Goal: Task Accomplishment & Management: Use online tool/utility

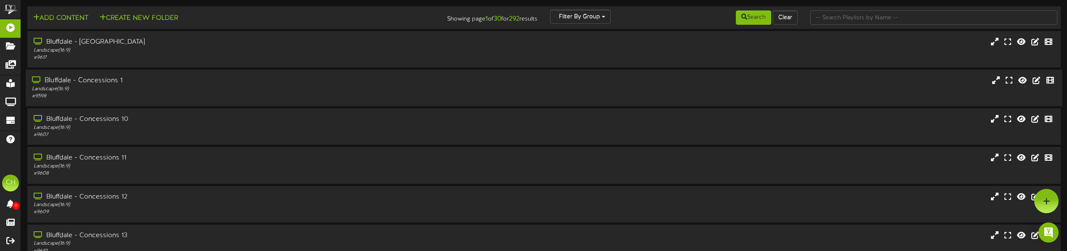
click at [80, 82] on div "Bluffdale - Concessions 1" at bounding box center [242, 81] width 420 height 10
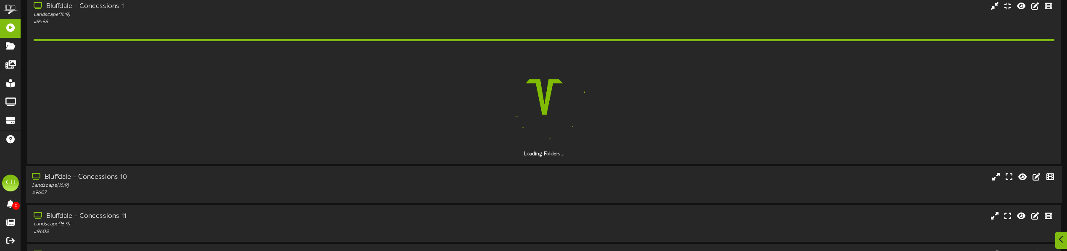
scroll to position [84, 0]
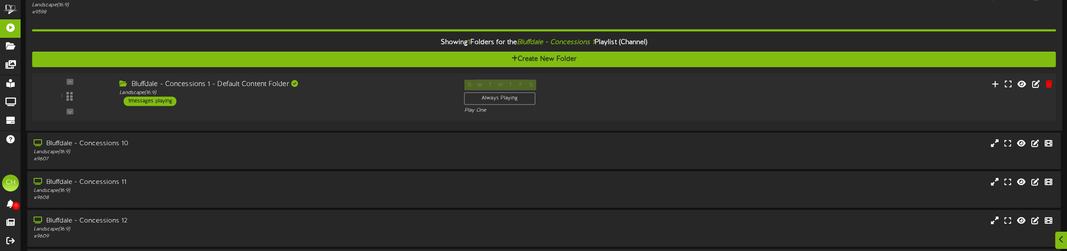
click at [53, 97] on div "1" at bounding box center [70, 97] width 74 height 34
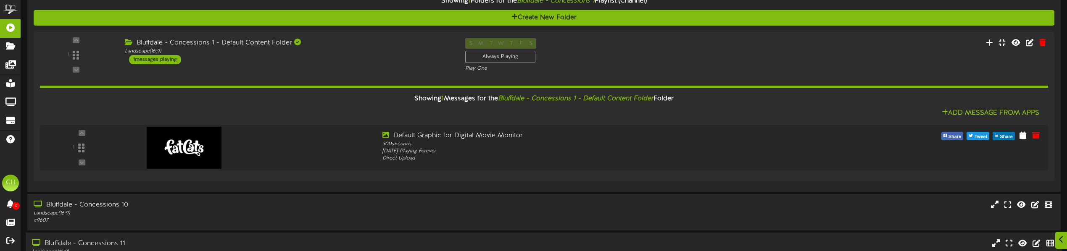
scroll to position [252, 0]
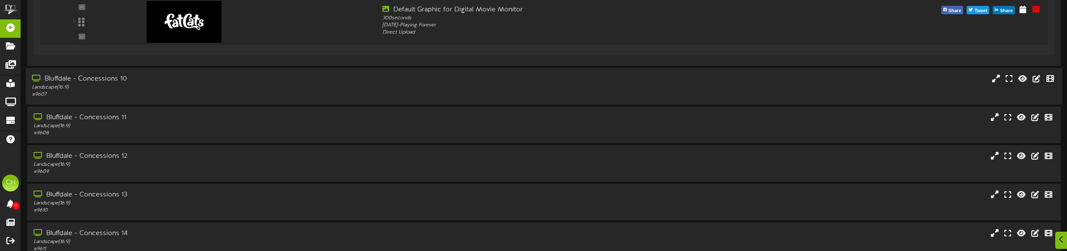
click at [101, 92] on div "# 9607" at bounding box center [242, 94] width 420 height 7
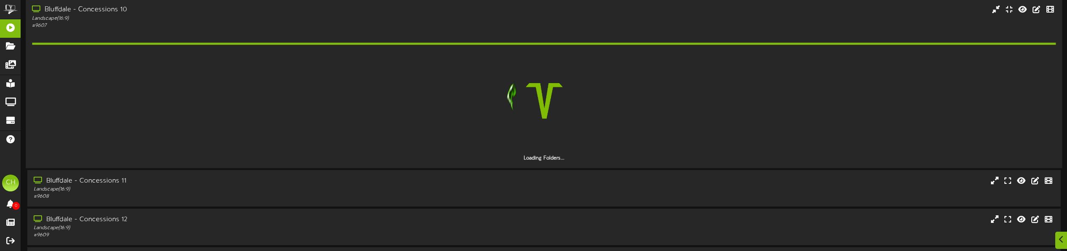
scroll to position [336, 0]
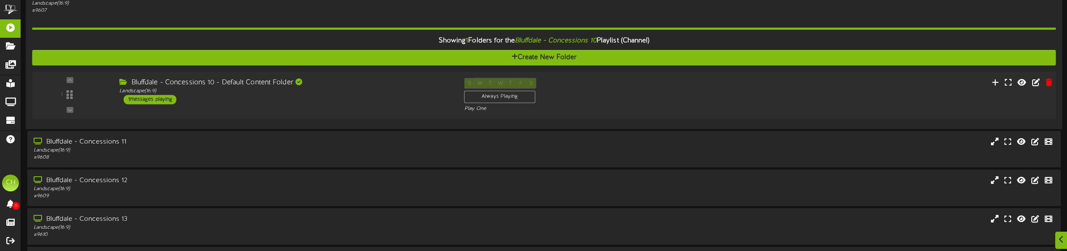
click at [63, 95] on div "1" at bounding box center [70, 95] width 74 height 34
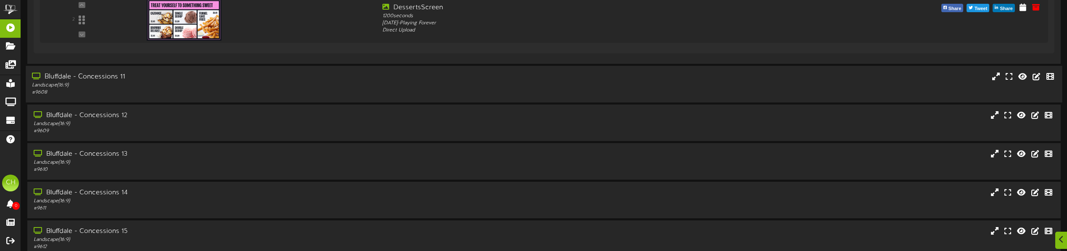
click at [97, 92] on div "# 9608" at bounding box center [242, 92] width 420 height 7
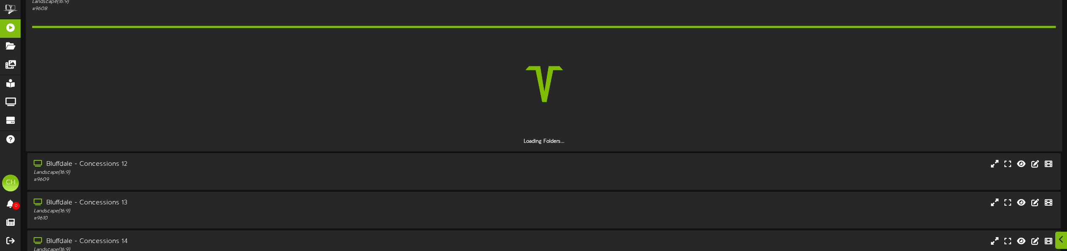
scroll to position [588, 0]
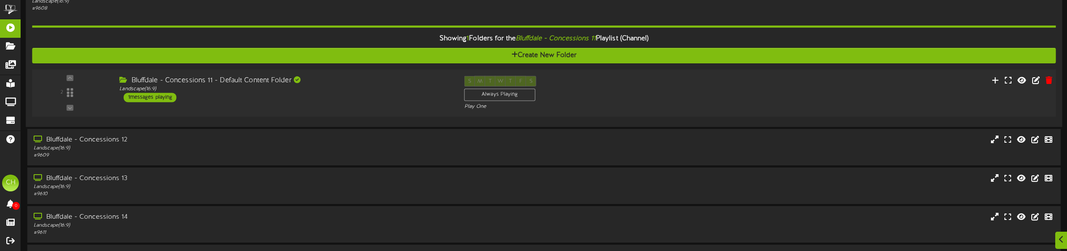
click at [77, 106] on div "2" at bounding box center [70, 93] width 74 height 34
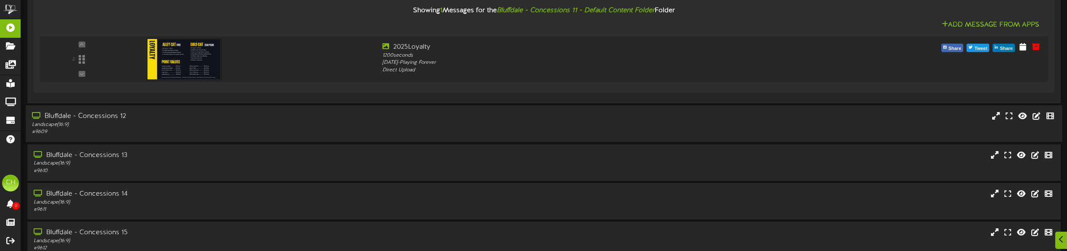
click at [67, 125] on div "Landscape ( 16:9 )" at bounding box center [242, 124] width 420 height 7
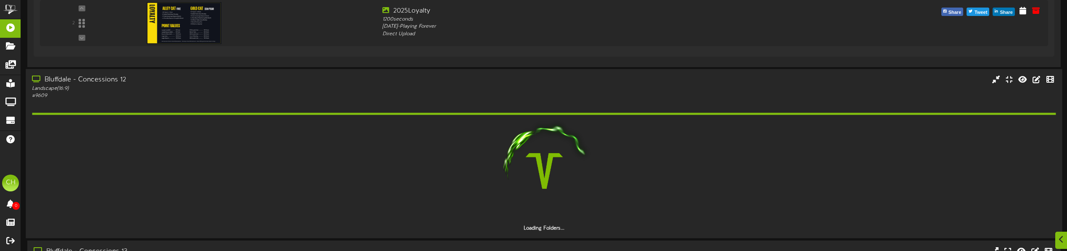
scroll to position [840, 0]
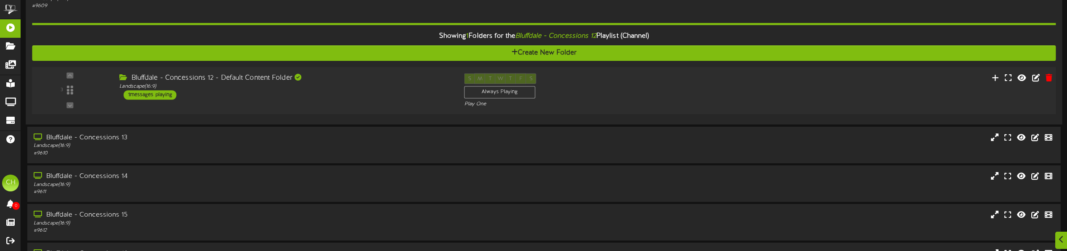
click at [80, 100] on div "3" at bounding box center [70, 91] width 74 height 34
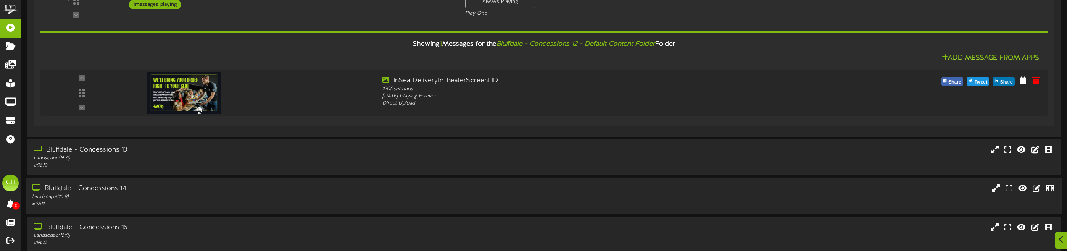
scroll to position [966, 0]
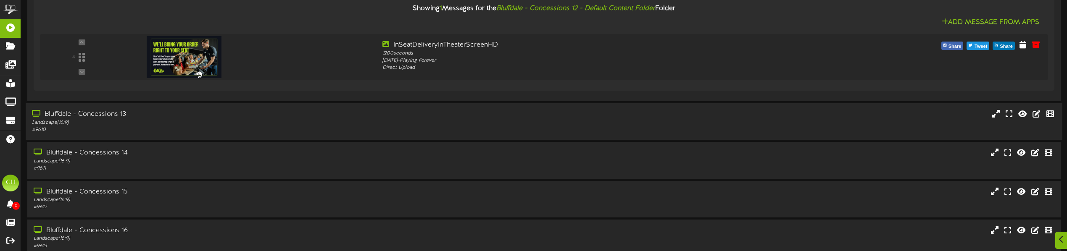
click at [113, 132] on div "# 9610" at bounding box center [242, 130] width 420 height 7
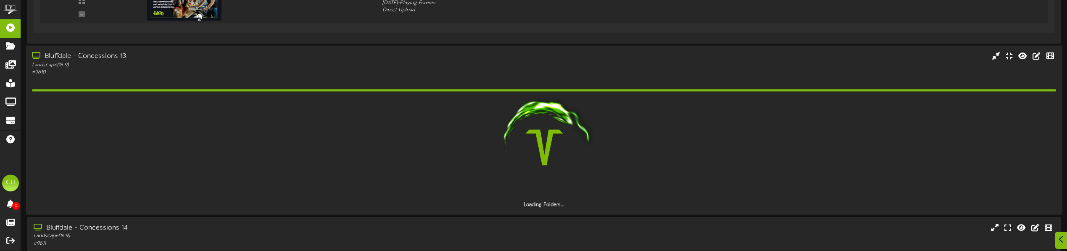
scroll to position [1050, 0]
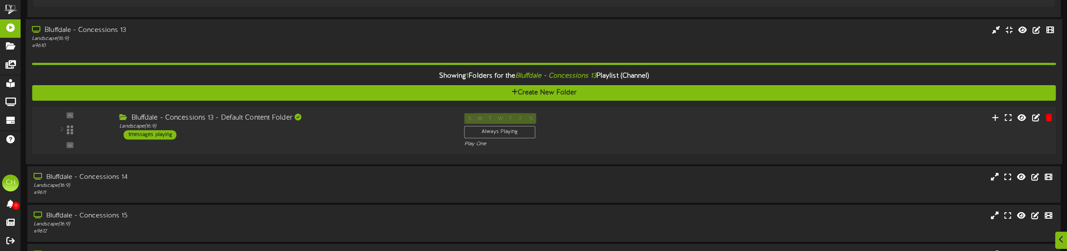
click at [84, 115] on div "2" at bounding box center [70, 130] width 74 height 34
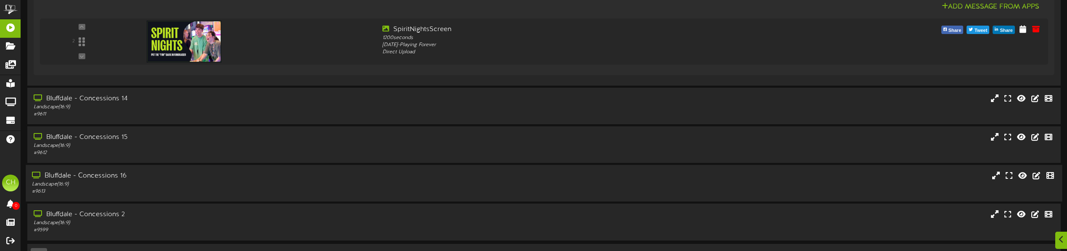
scroll to position [1256, 0]
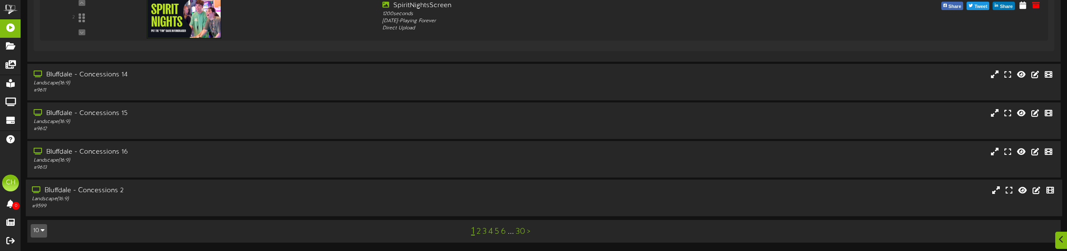
click at [116, 188] on div "Bluffdale - Concessions 2" at bounding box center [242, 191] width 420 height 10
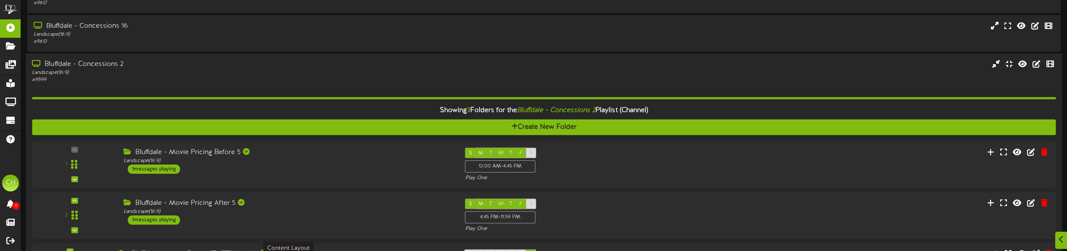
scroll to position [1466, 0]
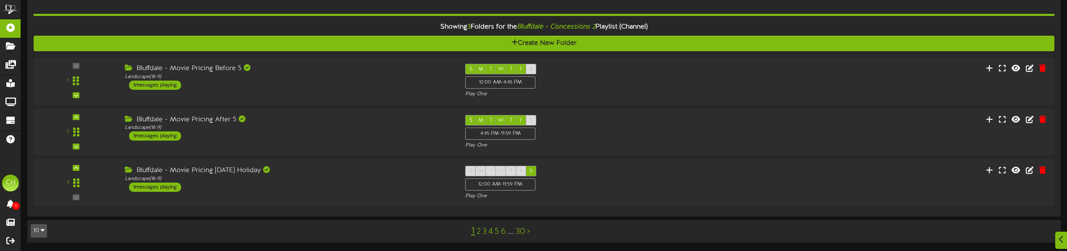
click at [478, 230] on link "2" at bounding box center [479, 231] width 4 height 9
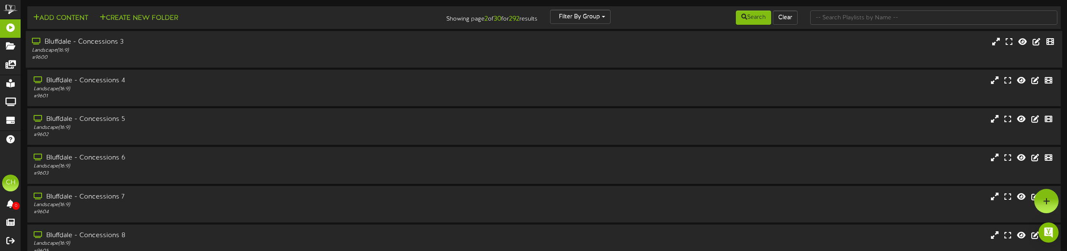
click at [99, 58] on div "# 9600" at bounding box center [242, 57] width 420 height 7
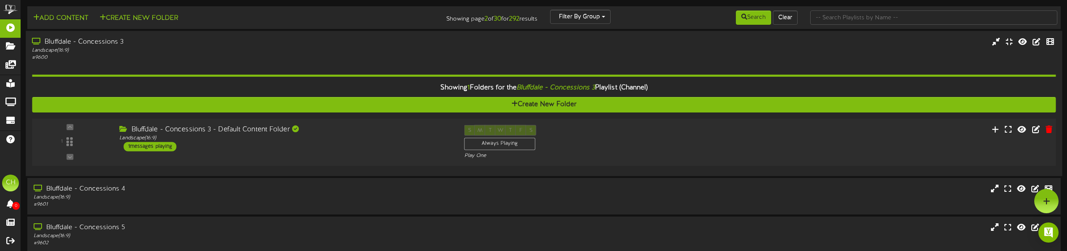
click at [70, 142] on div "1" at bounding box center [70, 142] width 74 height 34
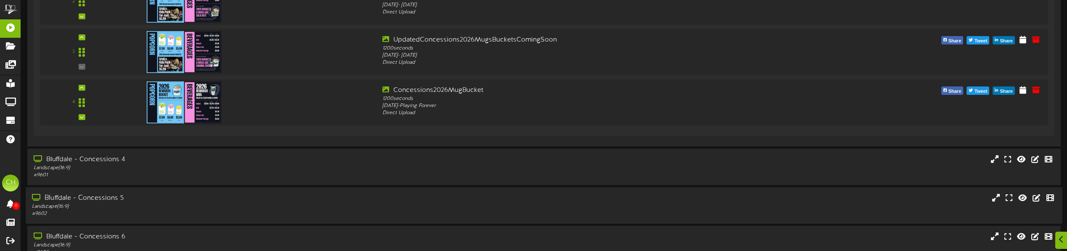
scroll to position [294, 0]
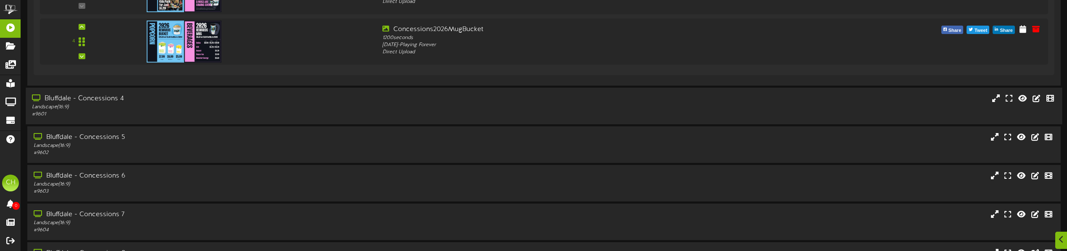
click at [183, 114] on div "# 9601" at bounding box center [242, 114] width 420 height 7
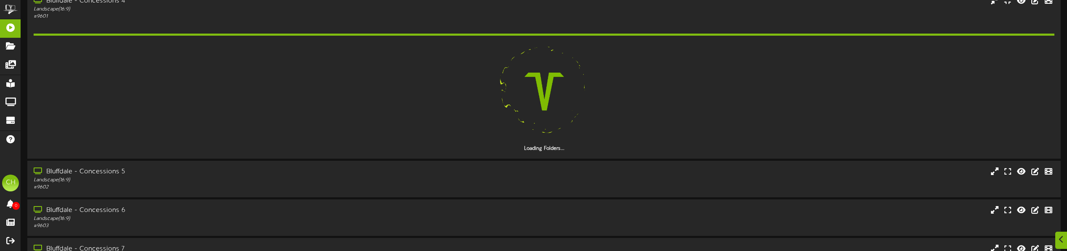
scroll to position [420, 0]
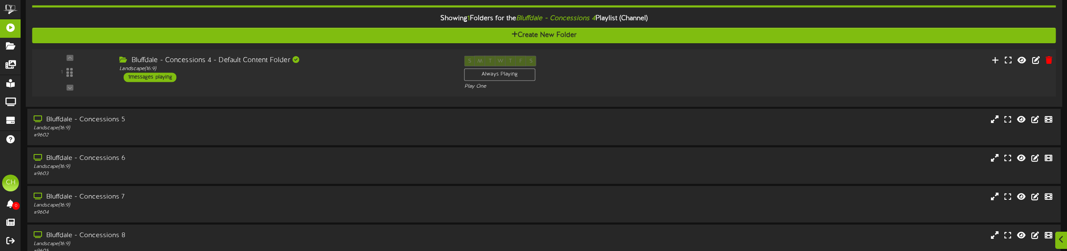
click at [99, 74] on div "1" at bounding box center [70, 72] width 74 height 34
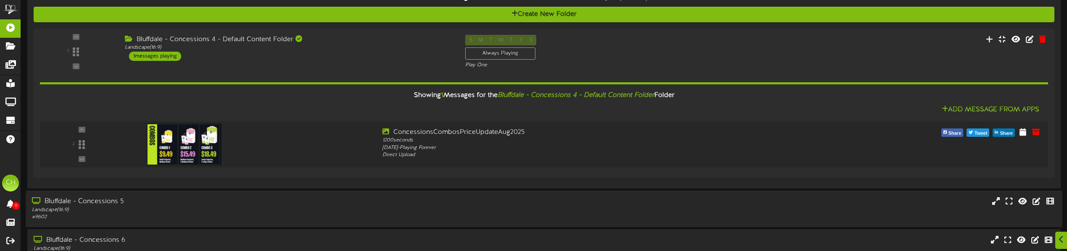
scroll to position [504, 0]
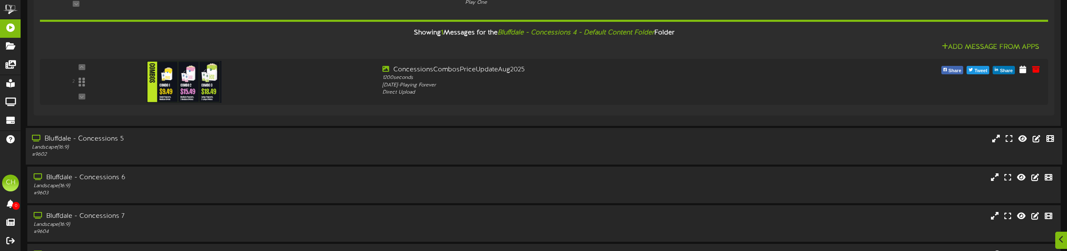
click at [85, 151] on div "# 9602" at bounding box center [242, 154] width 420 height 7
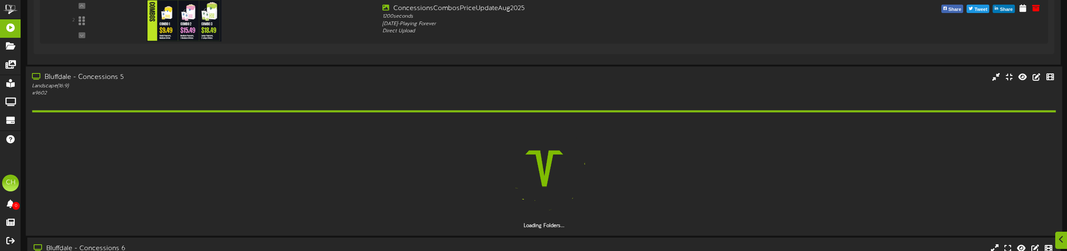
scroll to position [630, 0]
